Goal: Download file/media

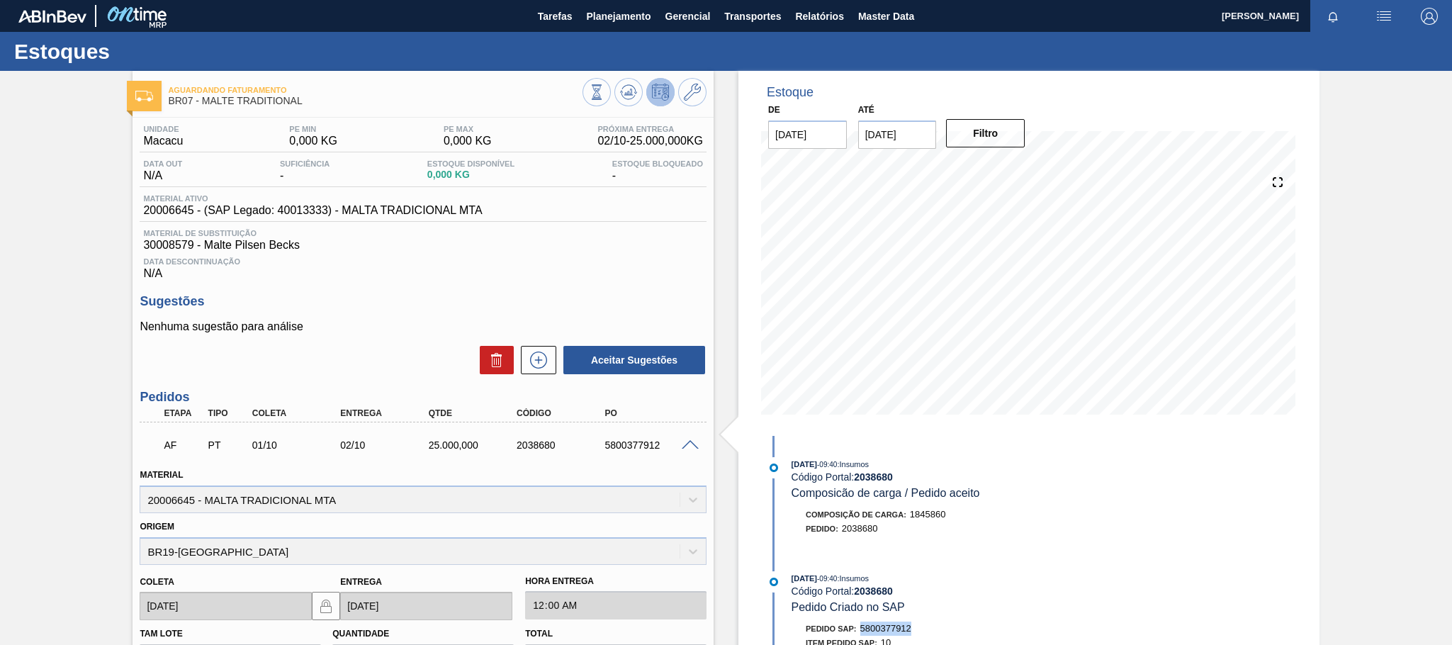
scroll to position [125, 0]
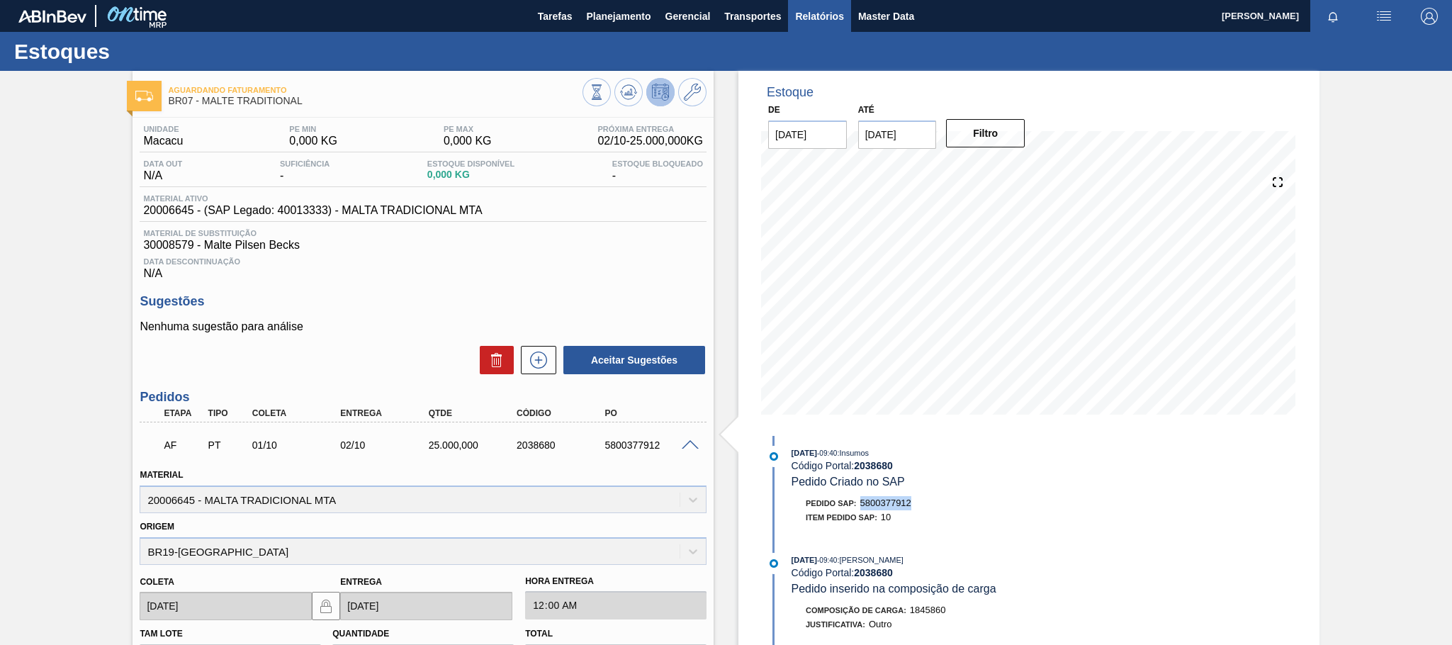
click at [829, 13] on span "Relatórios" at bounding box center [819, 16] width 48 height 17
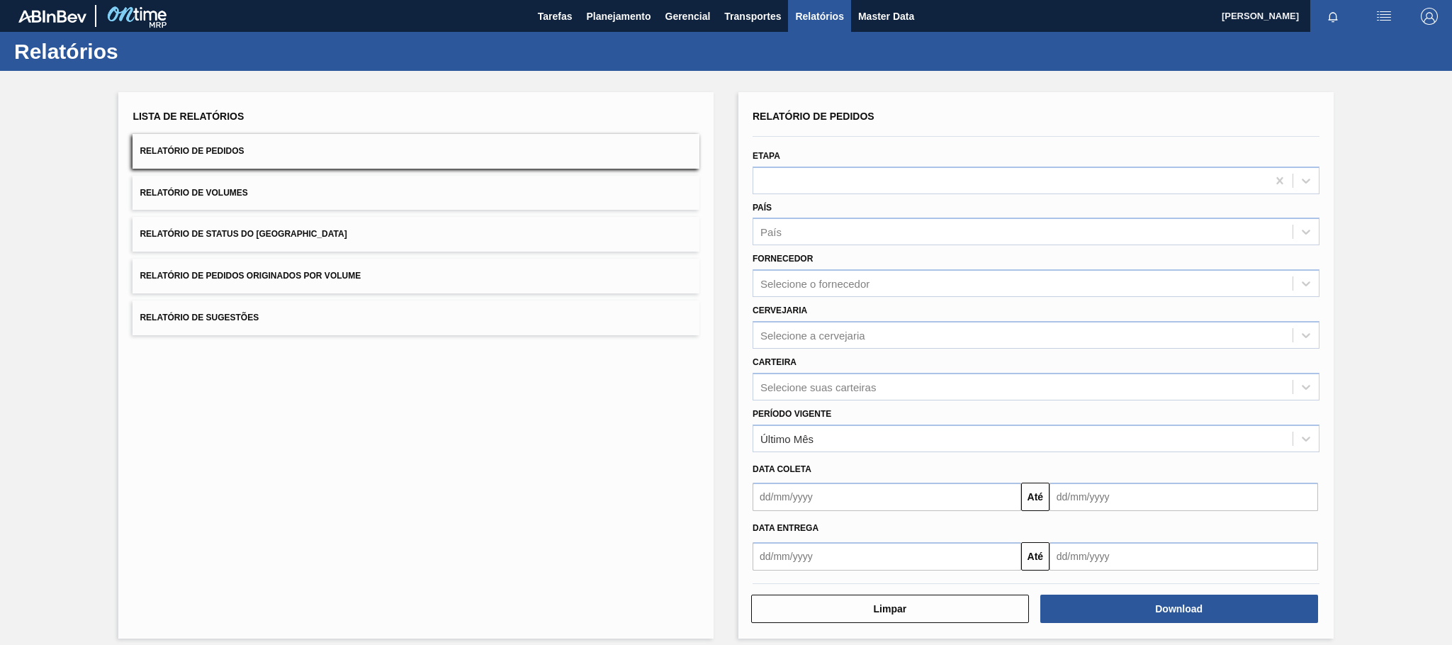
click at [335, 269] on button "Relatório de Pedidos Originados por Volume" at bounding box center [416, 276] width 567 height 35
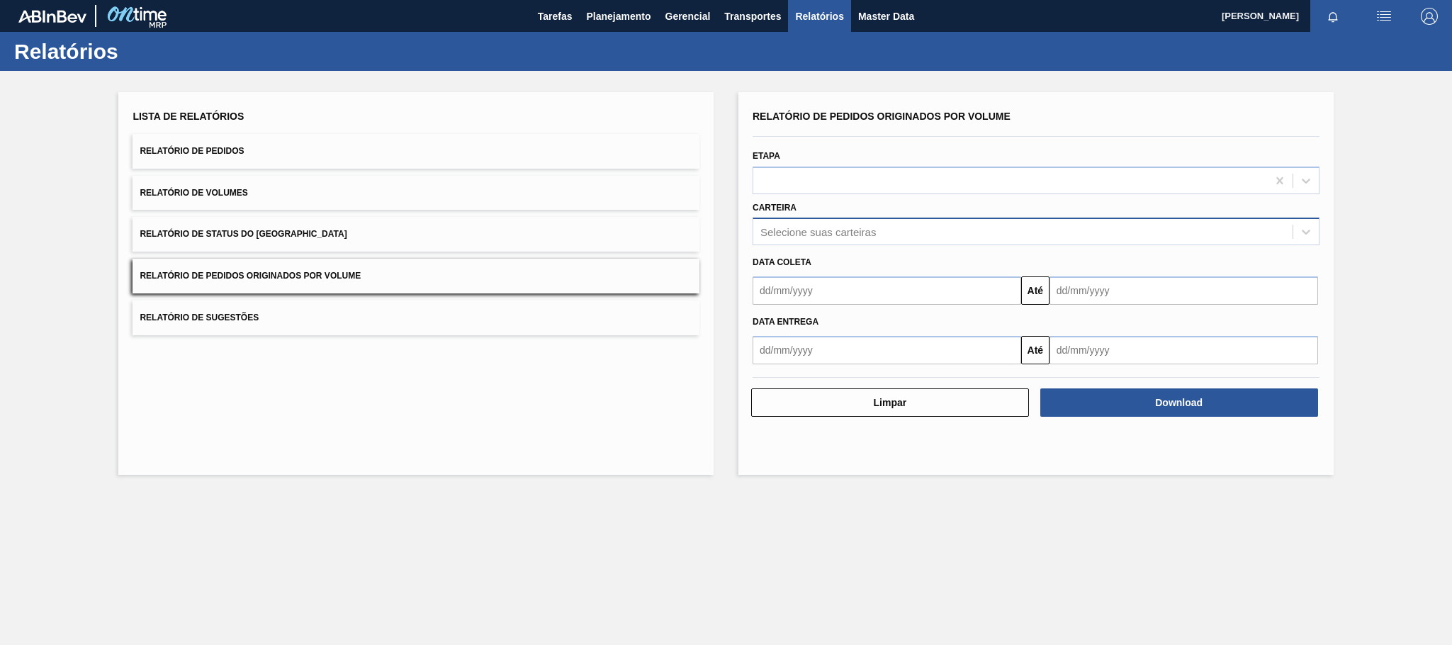
click at [840, 234] on div "Selecione suas carteiras" at bounding box center [819, 232] width 116 height 12
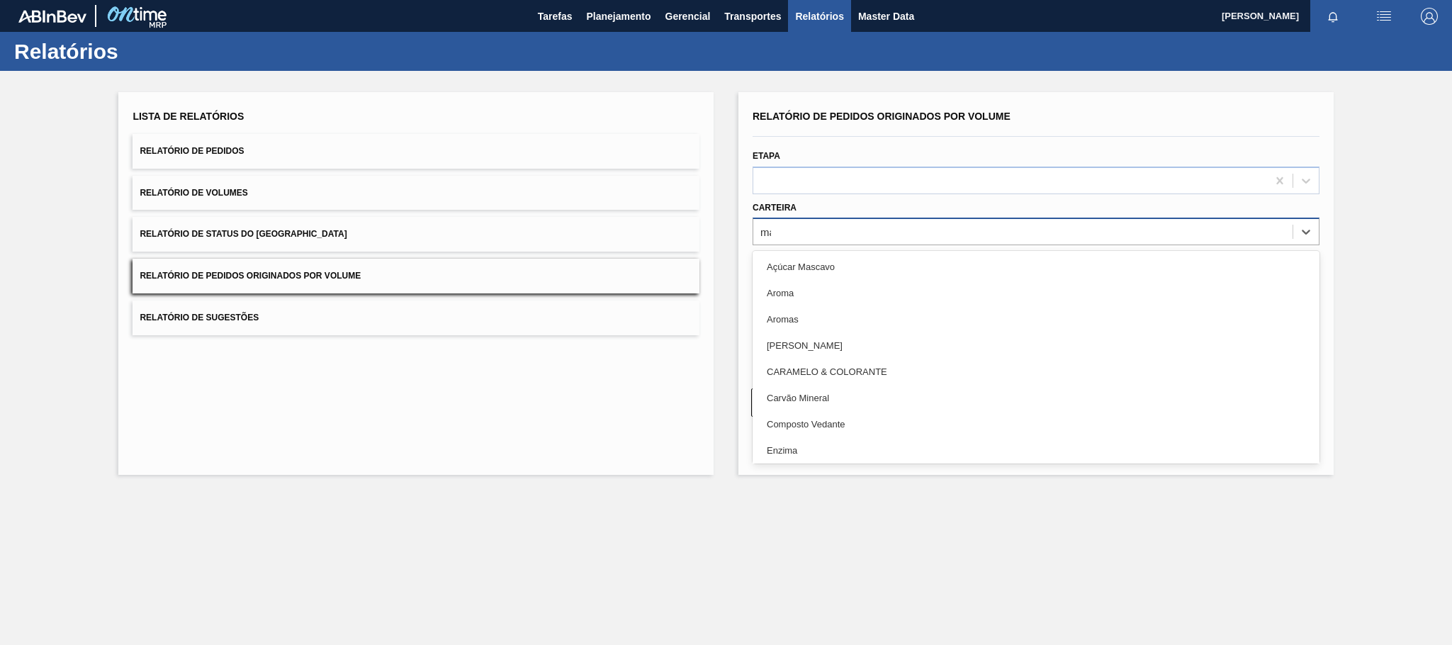
type input "mal"
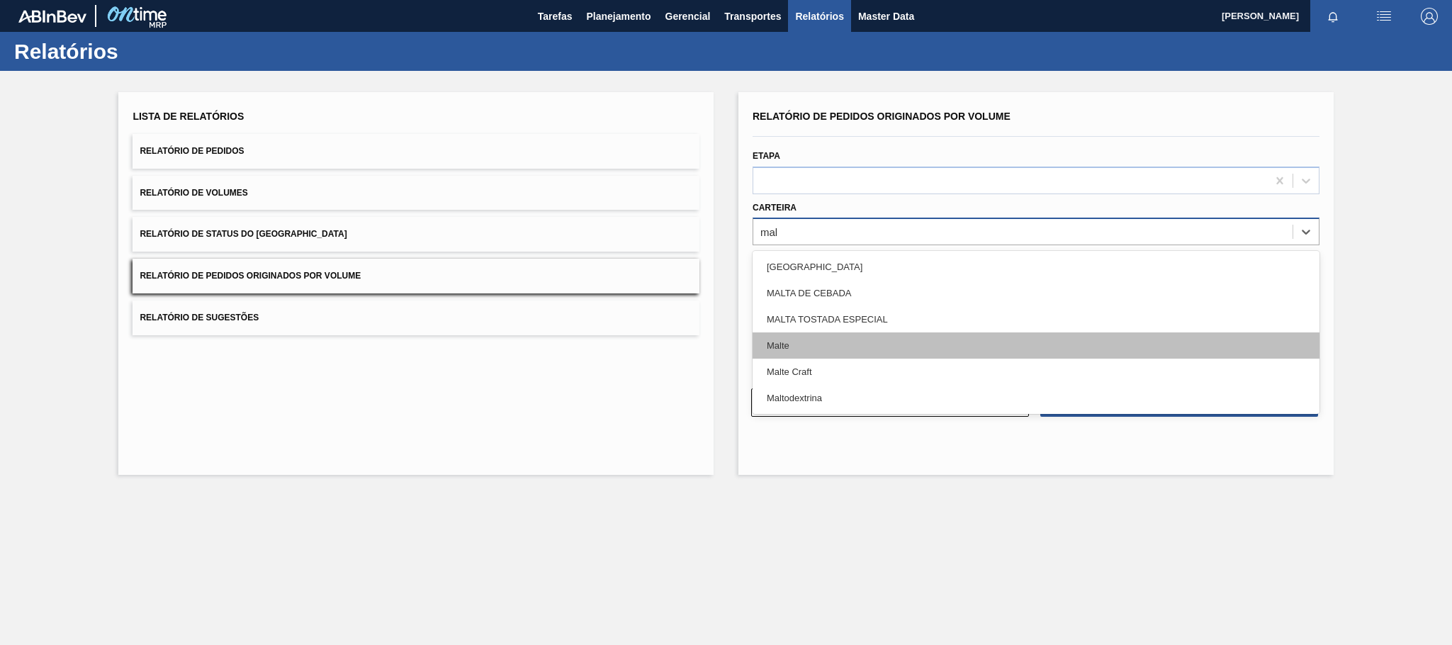
click at [781, 340] on div "Malte" at bounding box center [1036, 345] width 567 height 26
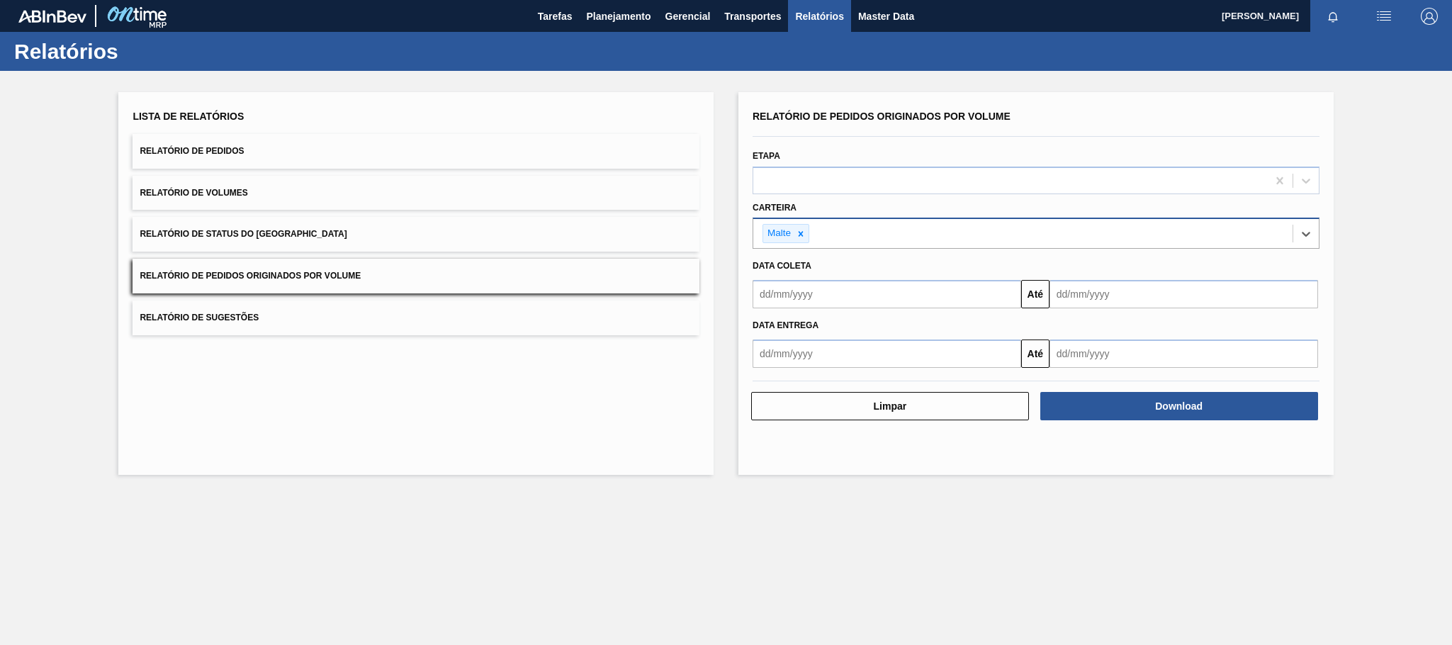
click at [800, 291] on input "text" at bounding box center [887, 294] width 269 height 28
type input "[DATE]"
click at [843, 373] on div "1" at bounding box center [838, 373] width 19 height 19
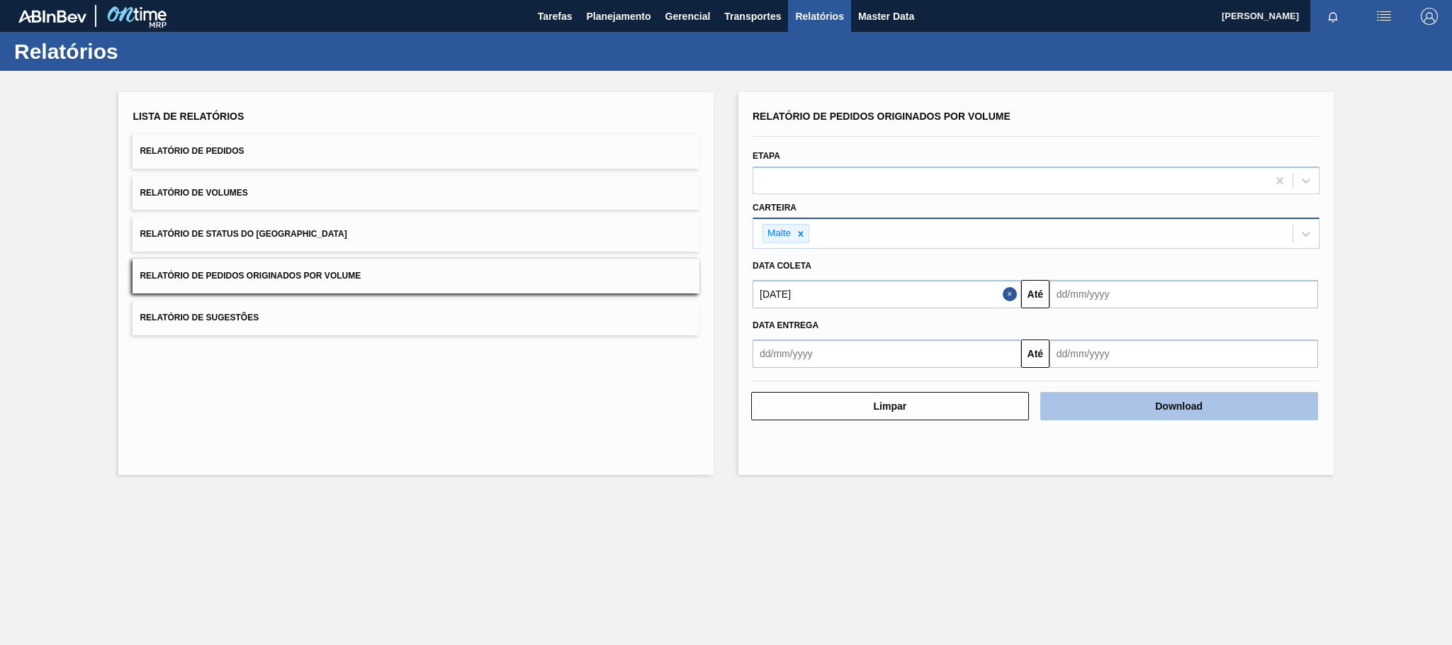
click at [1136, 407] on button "Download" at bounding box center [1180, 406] width 278 height 28
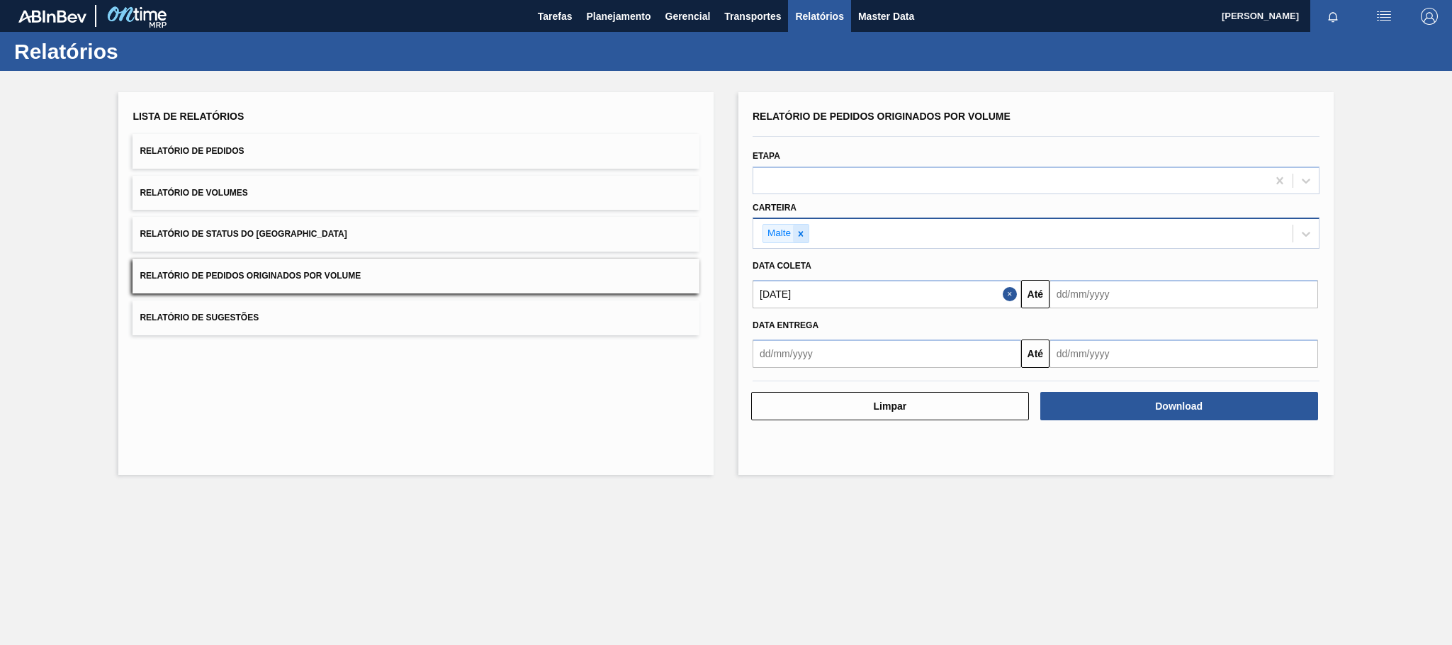
click at [806, 236] on icon at bounding box center [801, 234] width 10 height 10
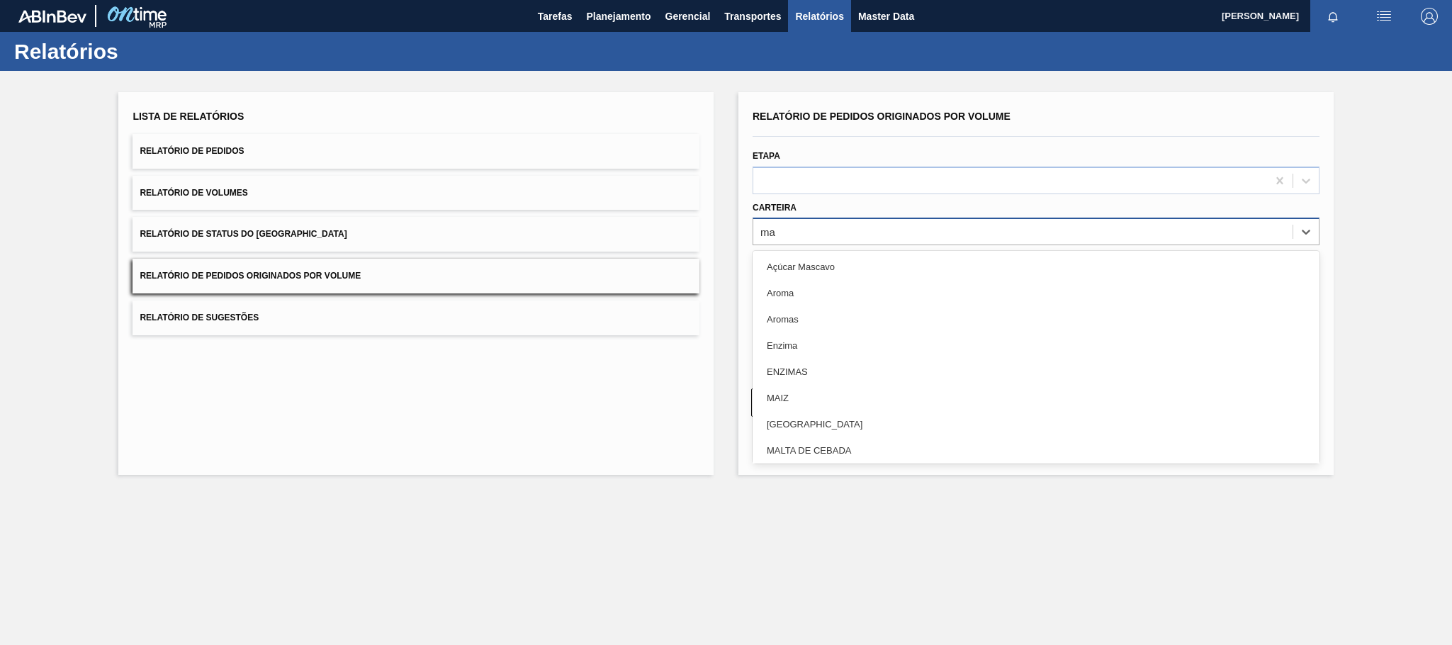
type input "mal"
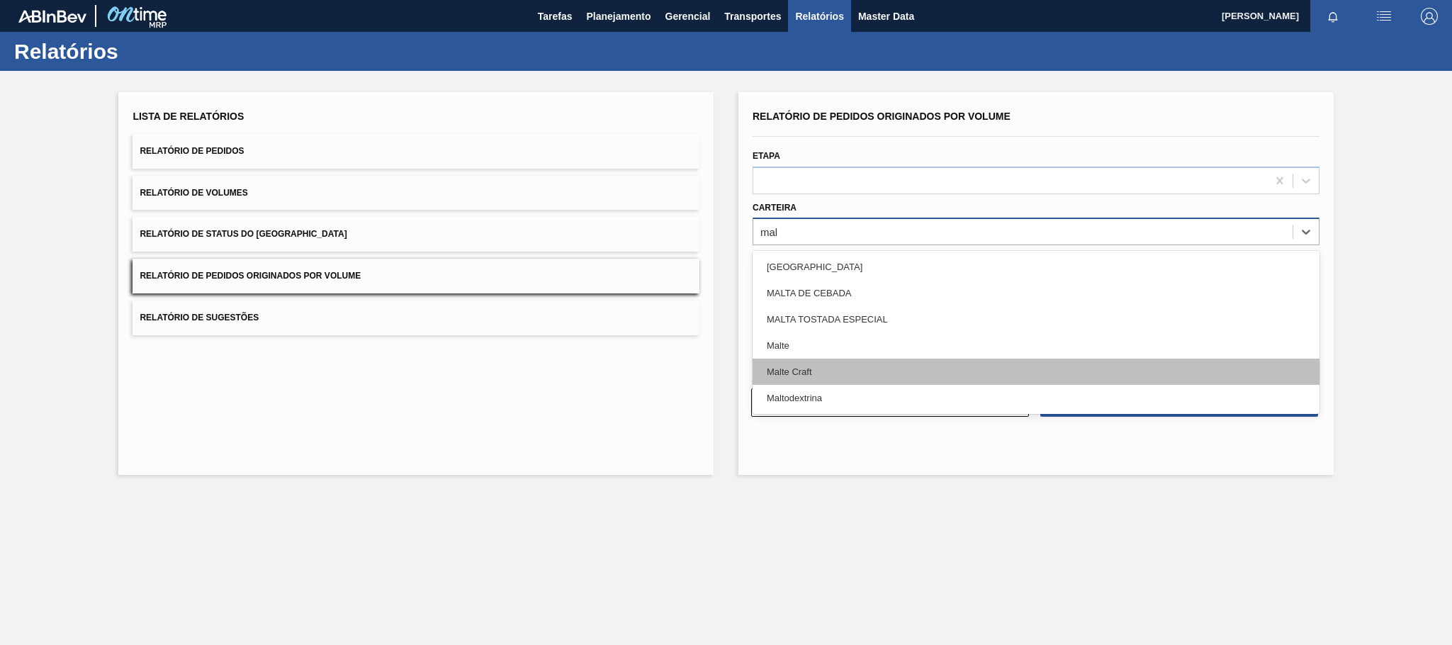
click at [817, 376] on div "Malte Craft" at bounding box center [1036, 372] width 567 height 26
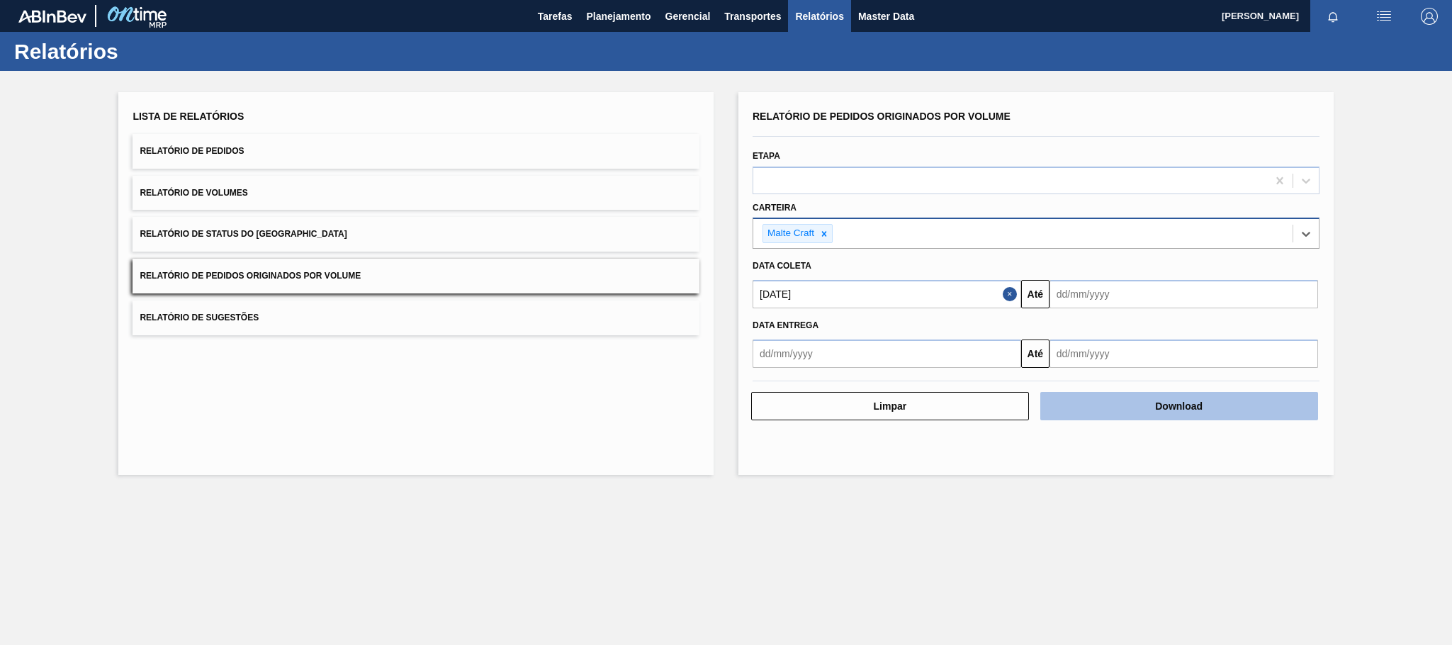
click at [1175, 410] on button "Download" at bounding box center [1180, 406] width 278 height 28
